Goal: Information Seeking & Learning: Check status

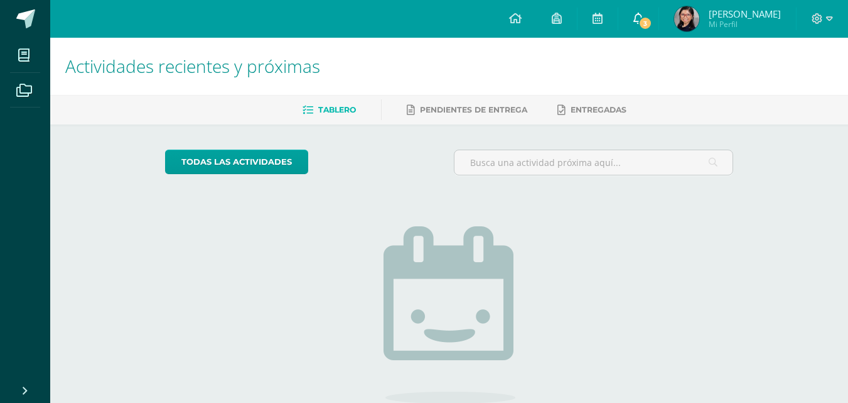
click at [646, 24] on span "3" at bounding box center [646, 23] width 14 height 14
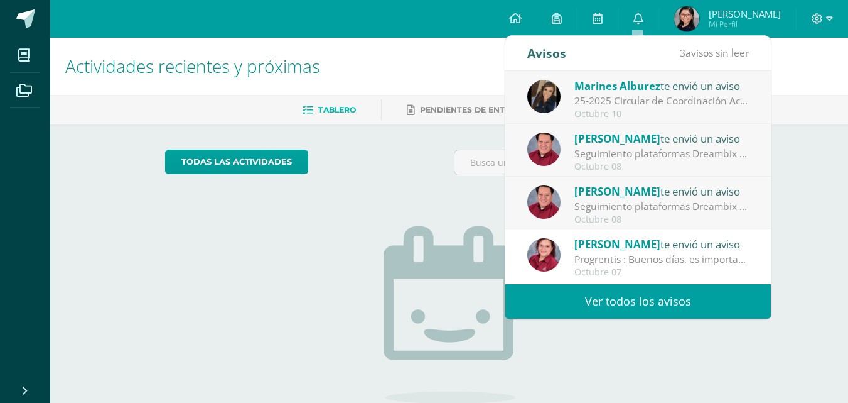
click at [654, 299] on link "Ver todos los avisos" at bounding box center [639, 301] width 266 height 35
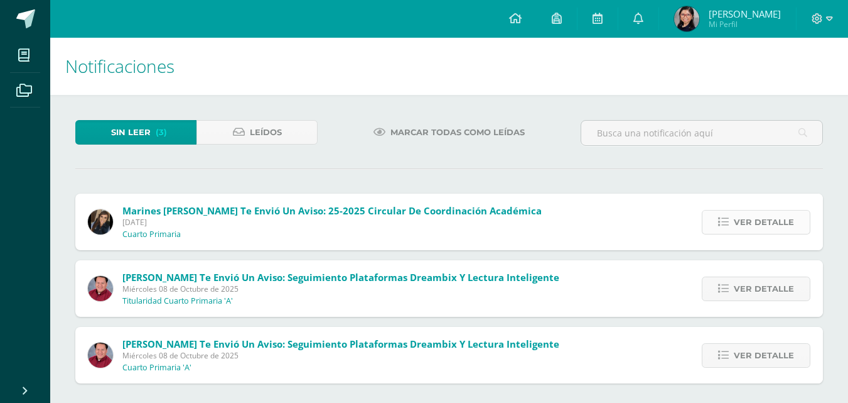
click at [747, 222] on span "Ver detalle" at bounding box center [764, 221] width 60 height 23
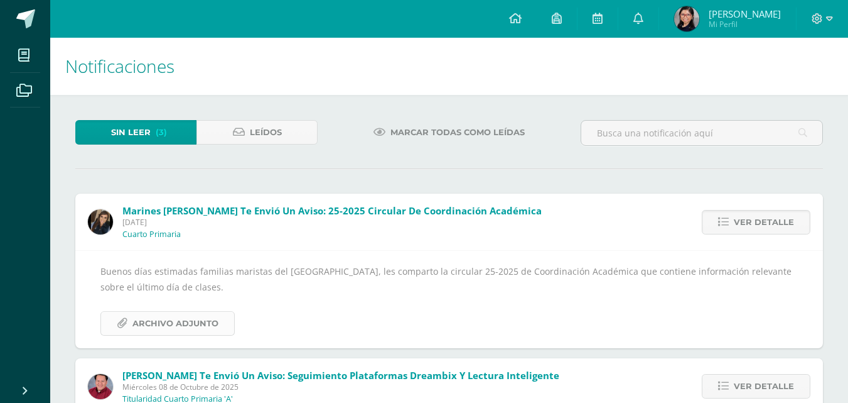
click at [163, 315] on span "Archivo Adjunto" at bounding box center [176, 322] width 86 height 23
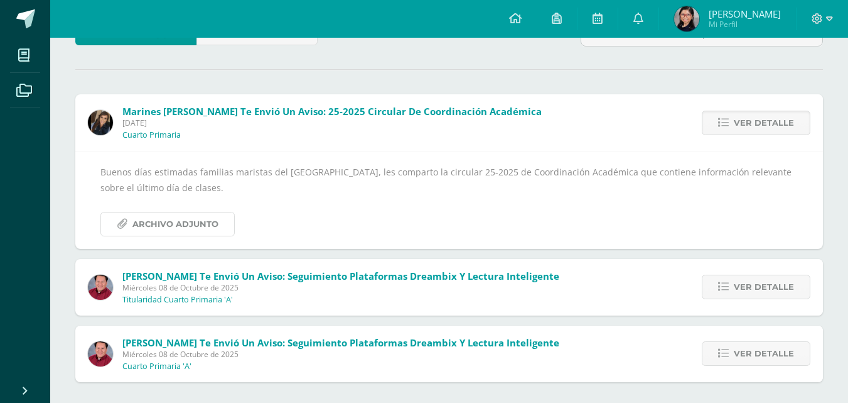
scroll to position [104, 0]
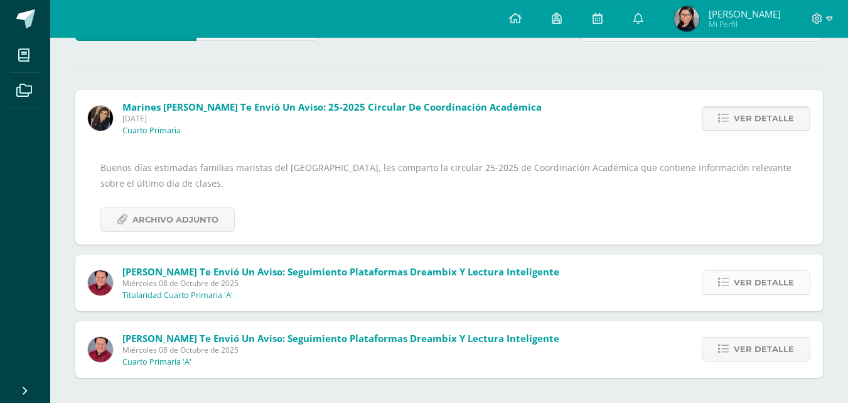
click at [772, 284] on span "Ver detalle" at bounding box center [764, 282] width 60 height 23
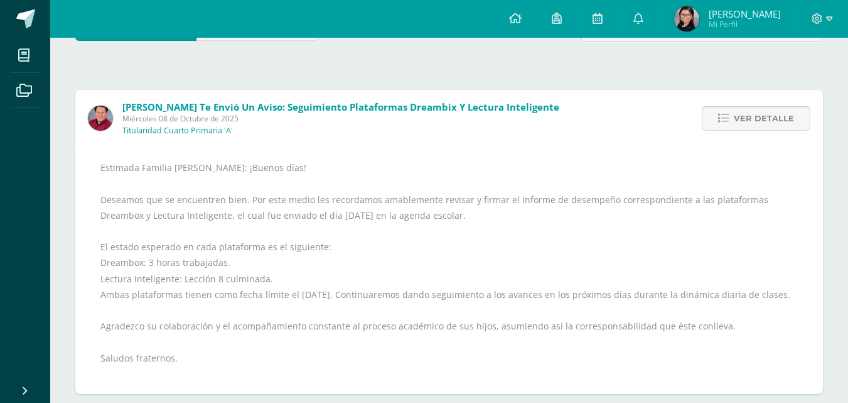
click at [777, 121] on span "Ver detalle" at bounding box center [764, 118] width 60 height 23
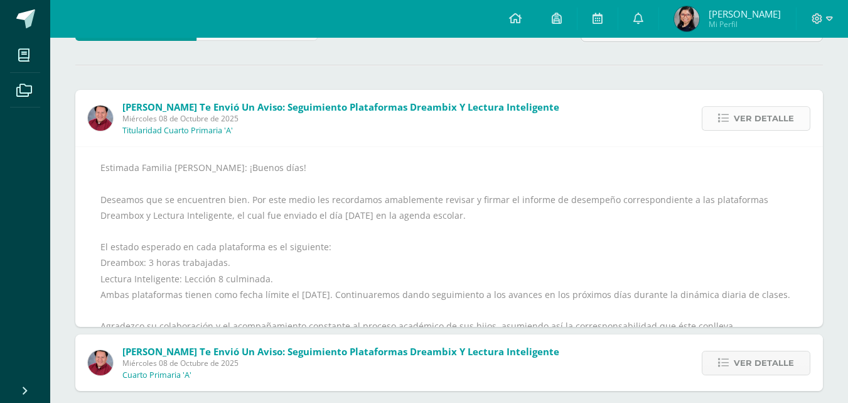
scroll to position [0, 0]
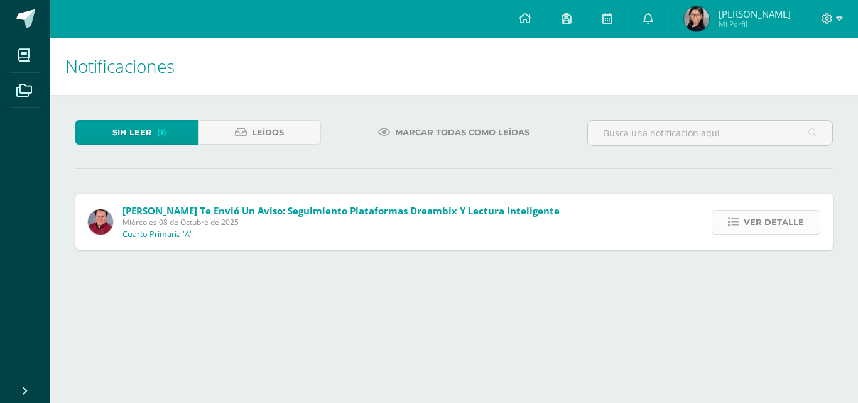
click at [764, 218] on span "Ver detalle" at bounding box center [774, 221] width 60 height 23
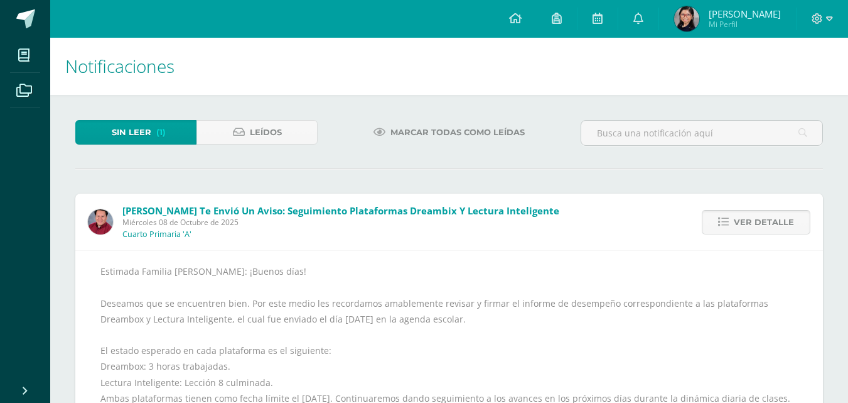
click at [764, 218] on span "Ver detalle" at bounding box center [764, 221] width 60 height 23
